Goal: Information Seeking & Learning: Find specific page/section

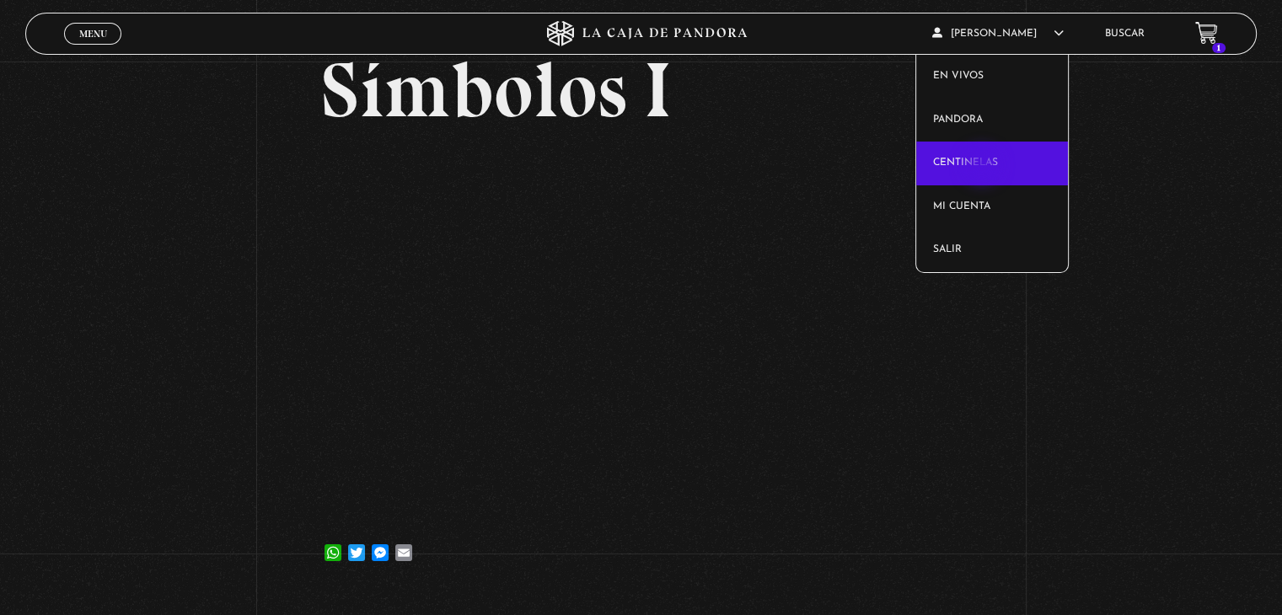
scroll to position [94, 0]
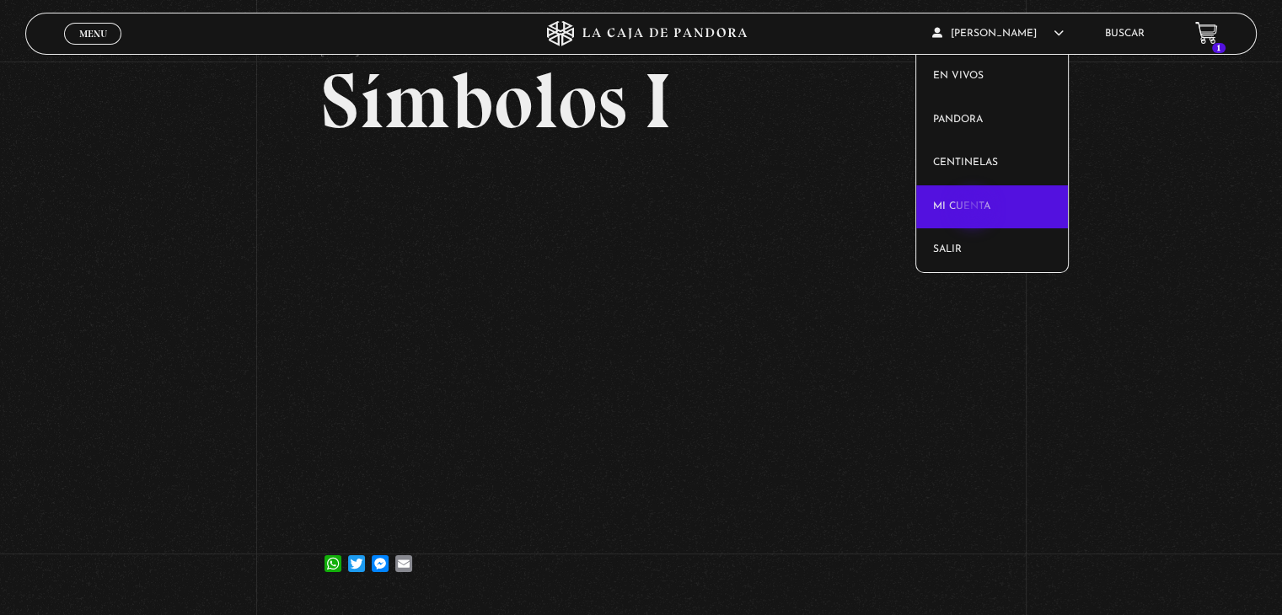
click at [975, 211] on link "Mi cuenta" at bounding box center [992, 207] width 153 height 44
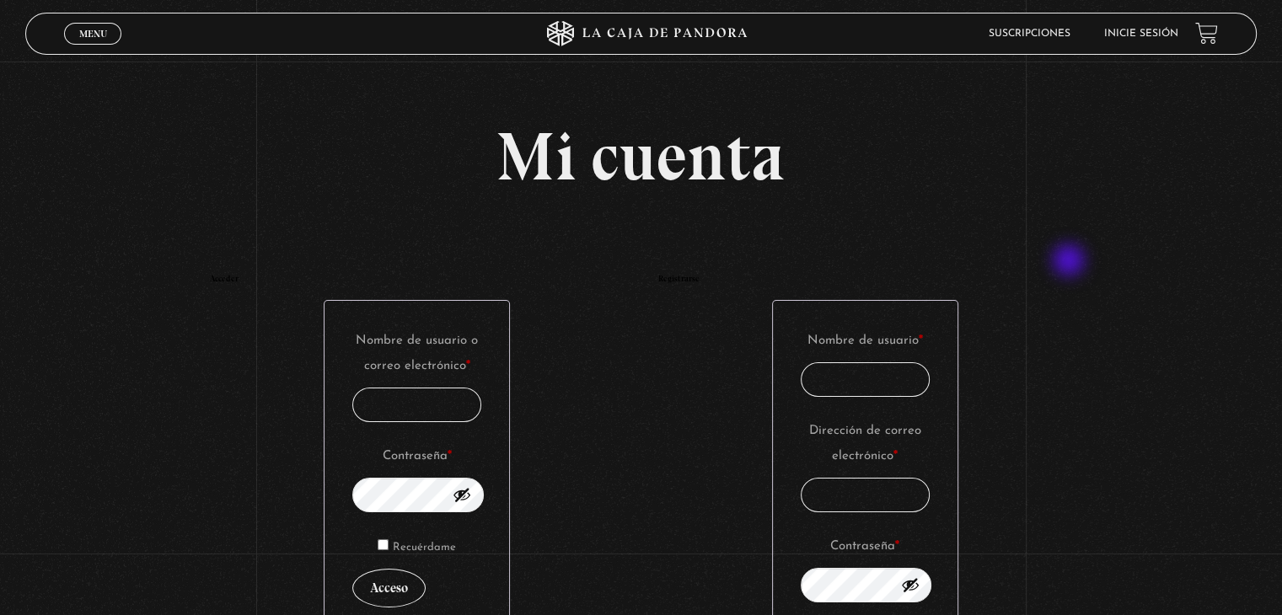
type input "srfortalezamia@hotmail.com"
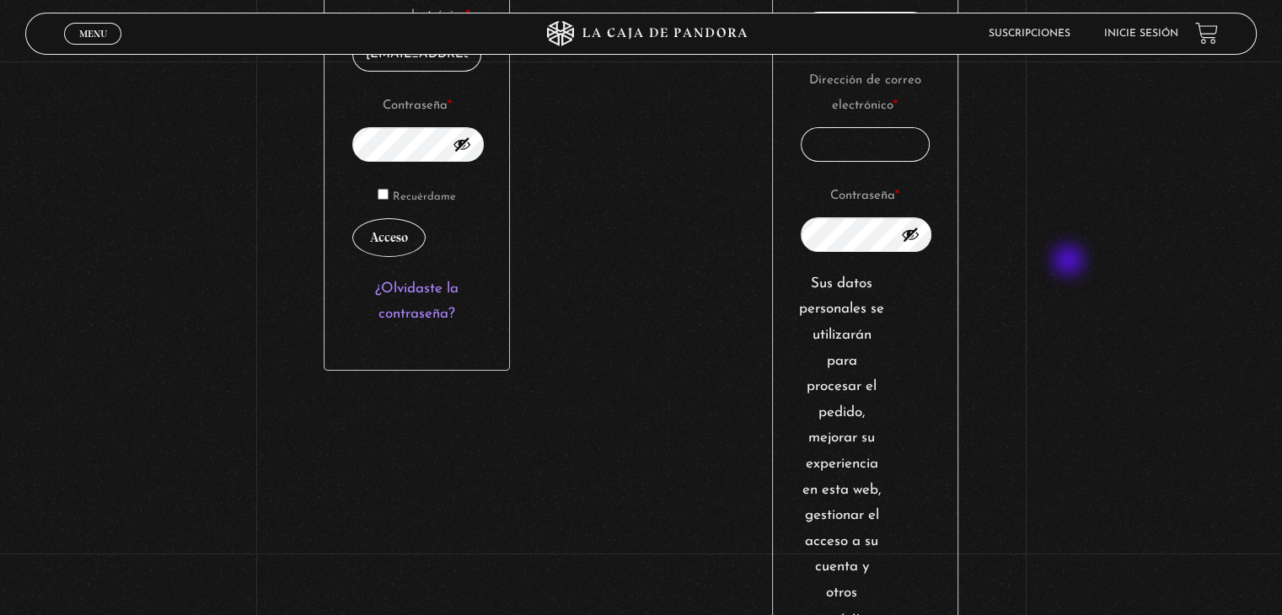
scroll to position [371, 0]
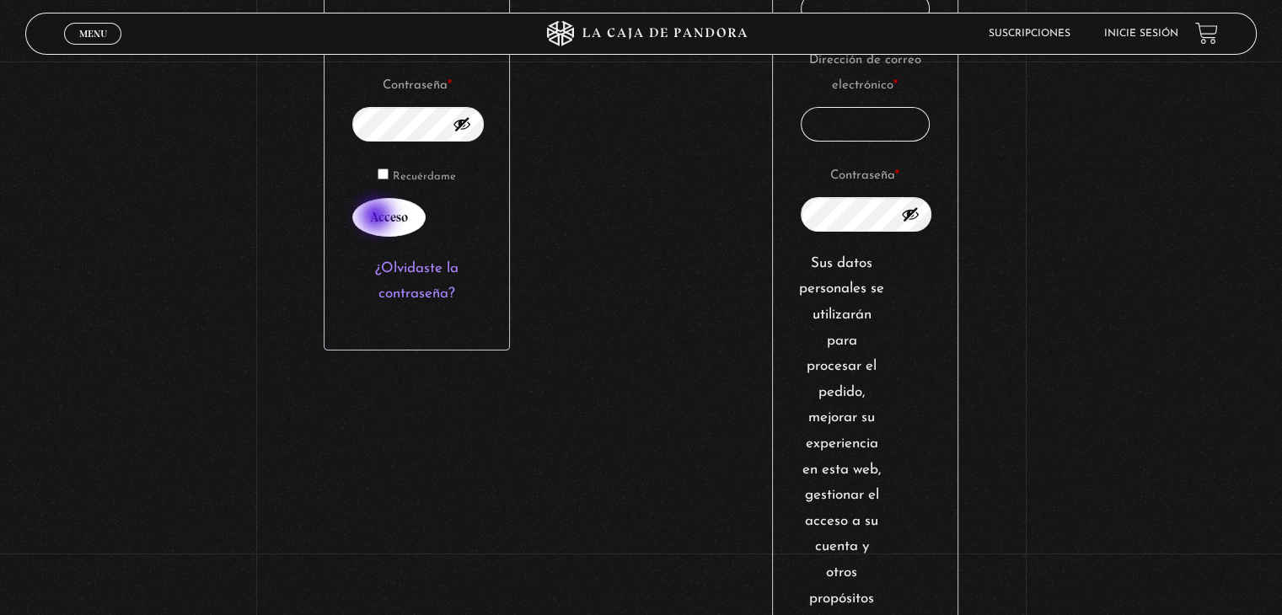
click at [378, 218] on button "Acceso" at bounding box center [388, 217] width 73 height 39
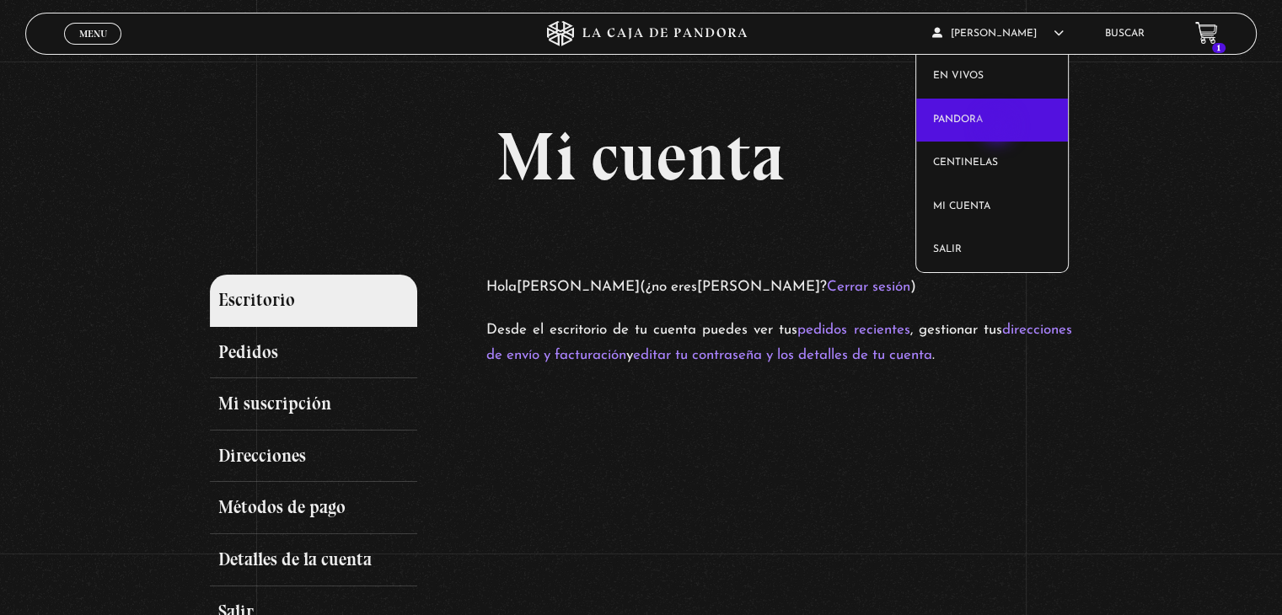
click at [999, 128] on link "Pandora" at bounding box center [992, 121] width 153 height 44
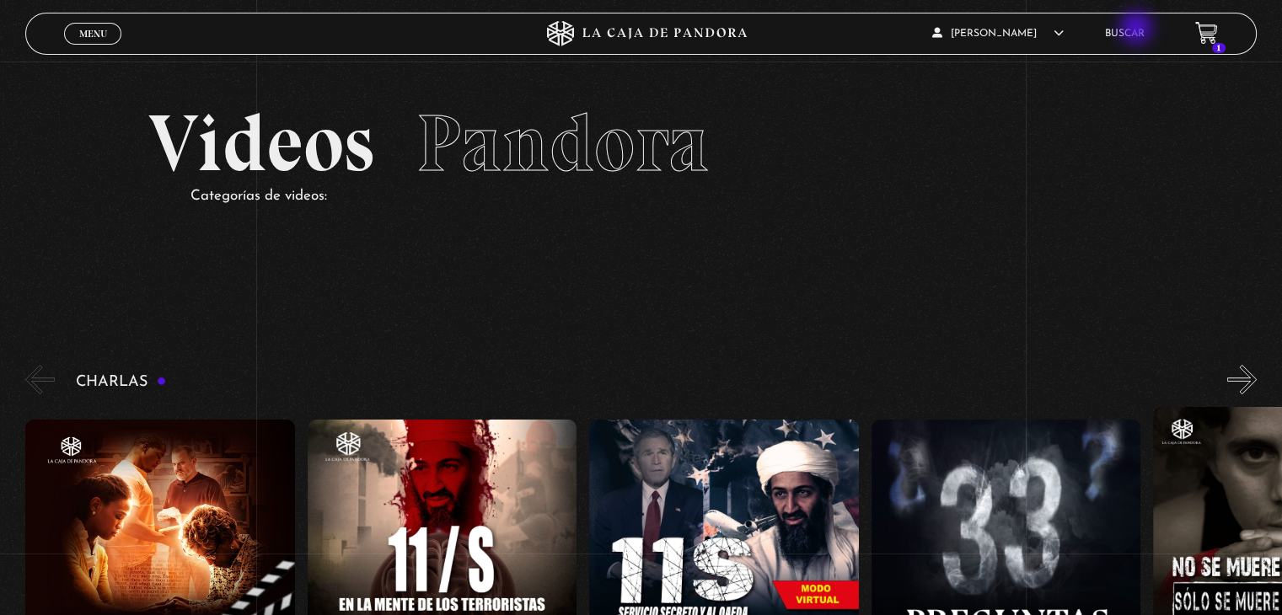
click at [1138, 30] on link "Buscar" at bounding box center [1125, 34] width 40 height 10
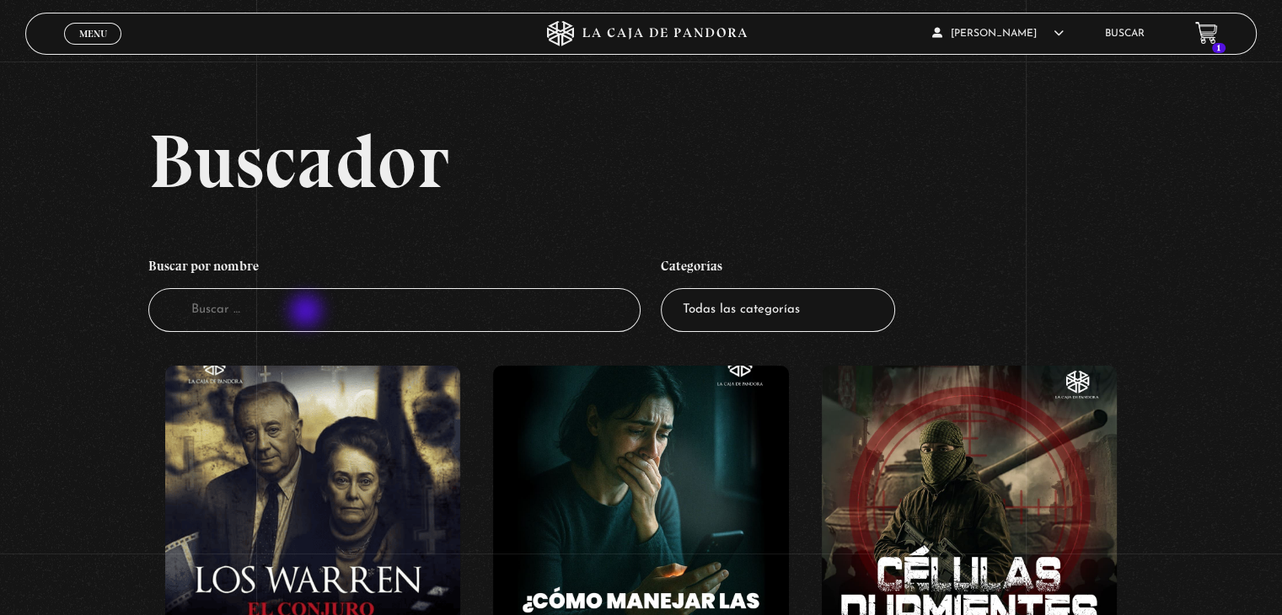
click at [308, 313] on input "Buscador" at bounding box center [394, 310] width 492 height 45
type input "simbolos"
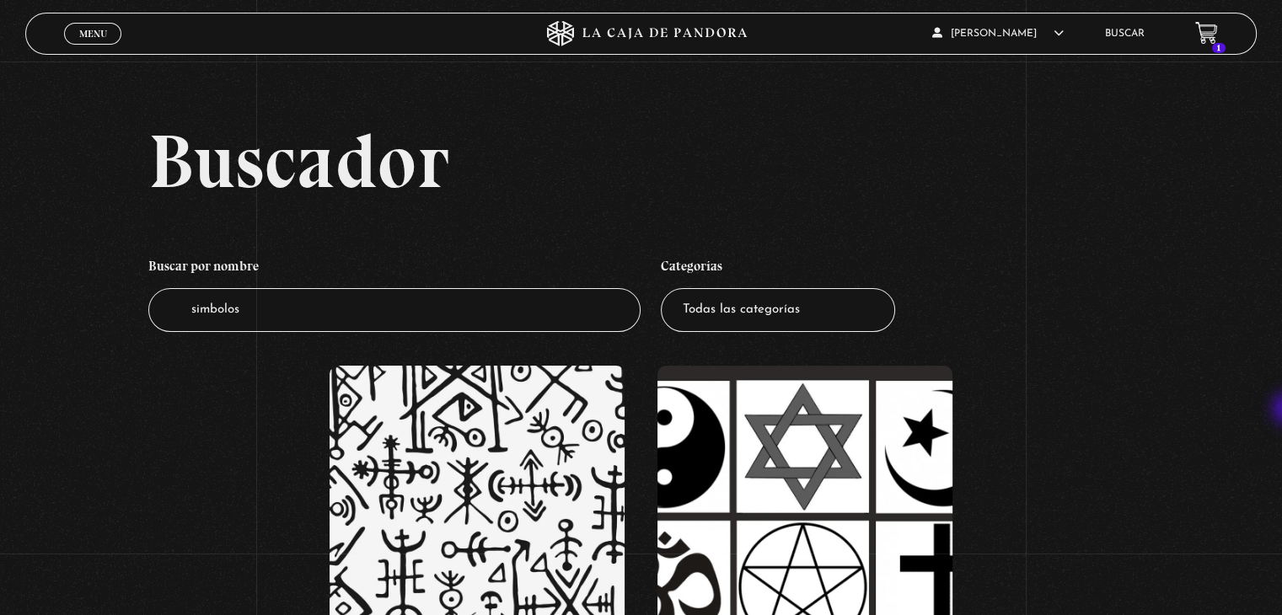
scroll to position [381, 0]
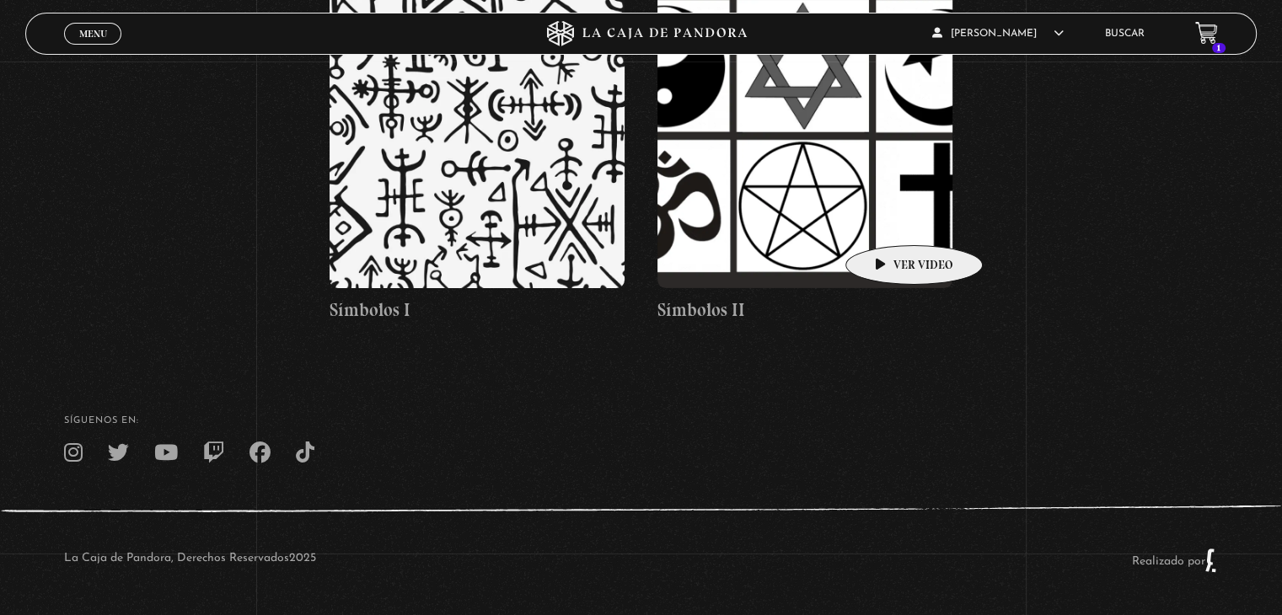
click at [888, 220] on figure at bounding box center [805, 136] width 295 height 303
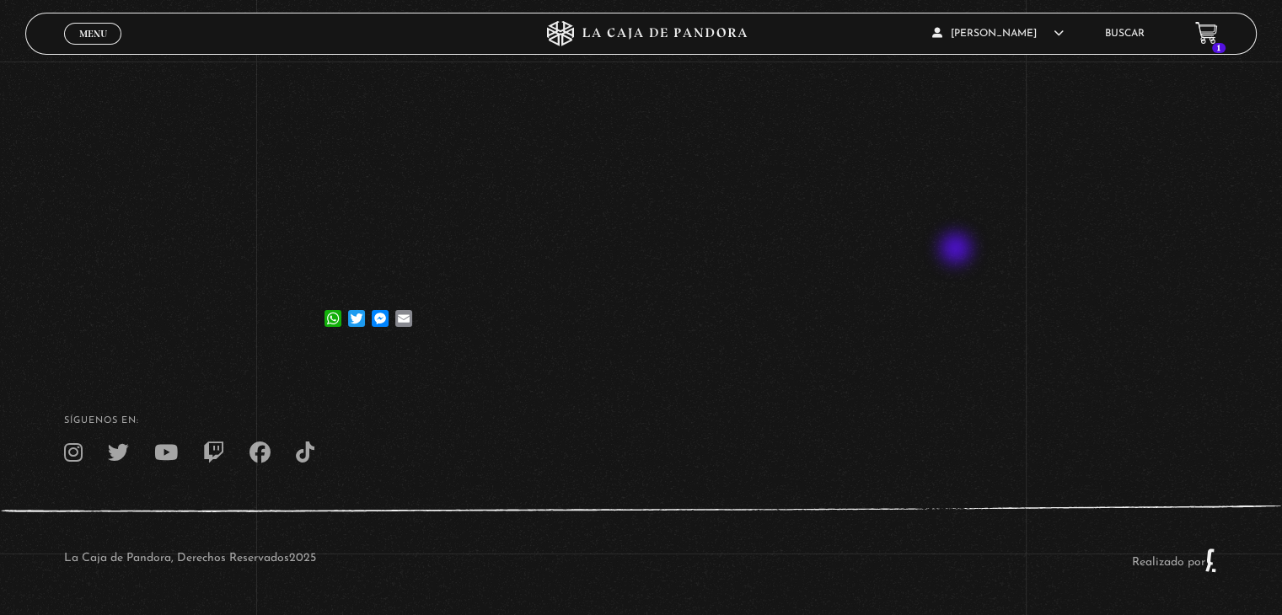
scroll to position [253, 0]
